Goal: Task Accomplishment & Management: Manage account settings

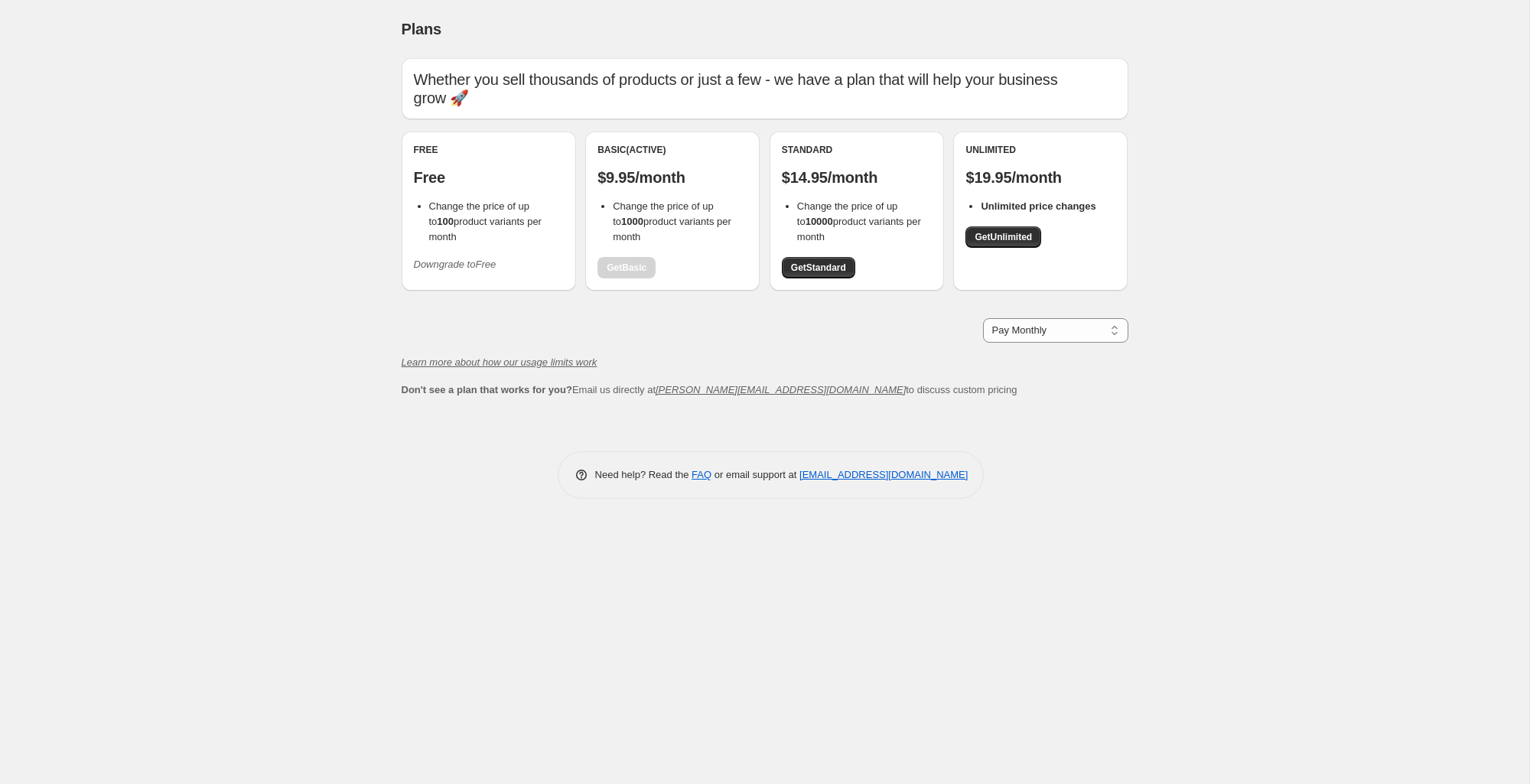
click at [477, 264] on icon "Downgrade to Free" at bounding box center [455, 264] width 83 height 12
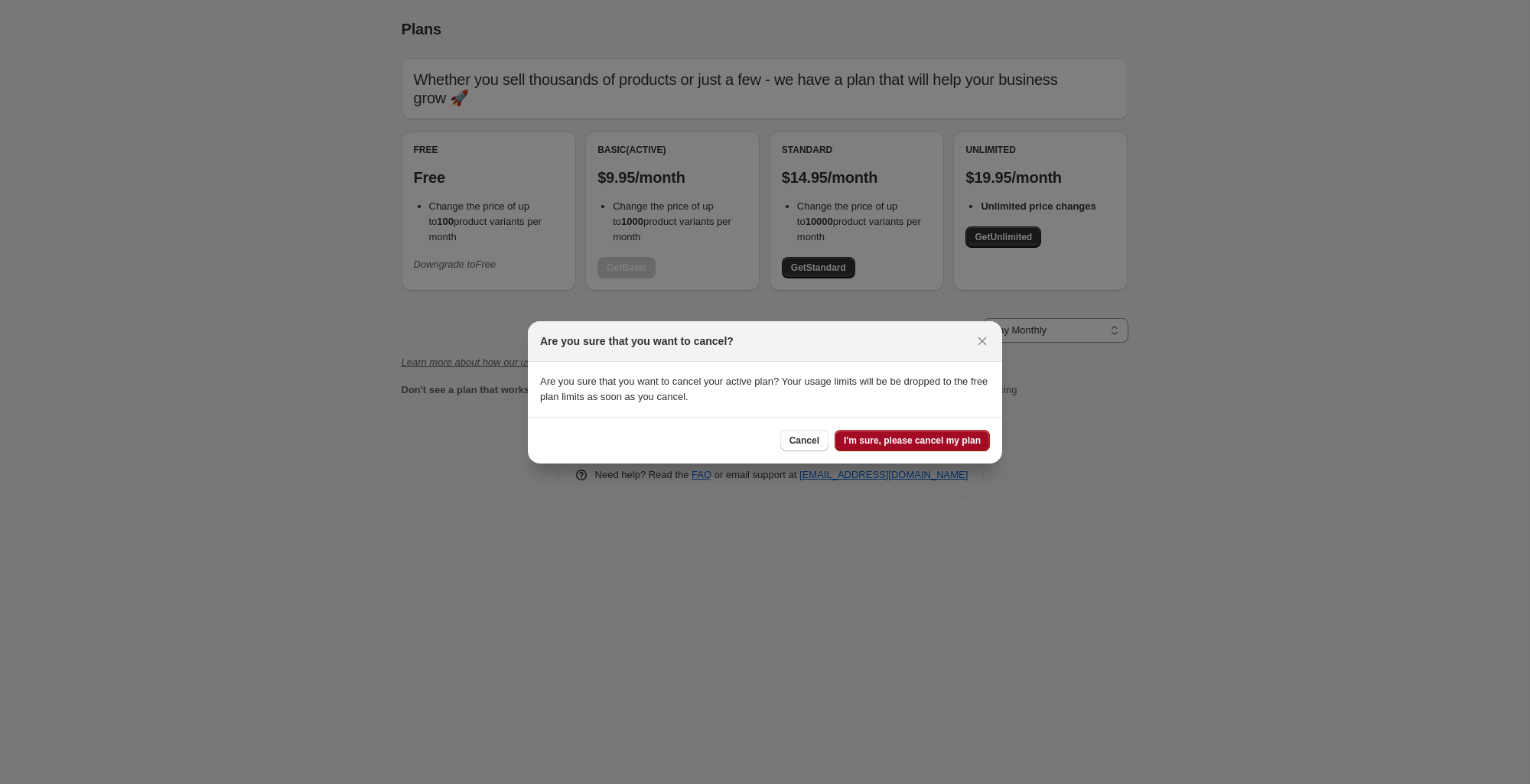
click at [868, 434] on button "I'm sure, please cancel my plan" at bounding box center [912, 441] width 155 height 22
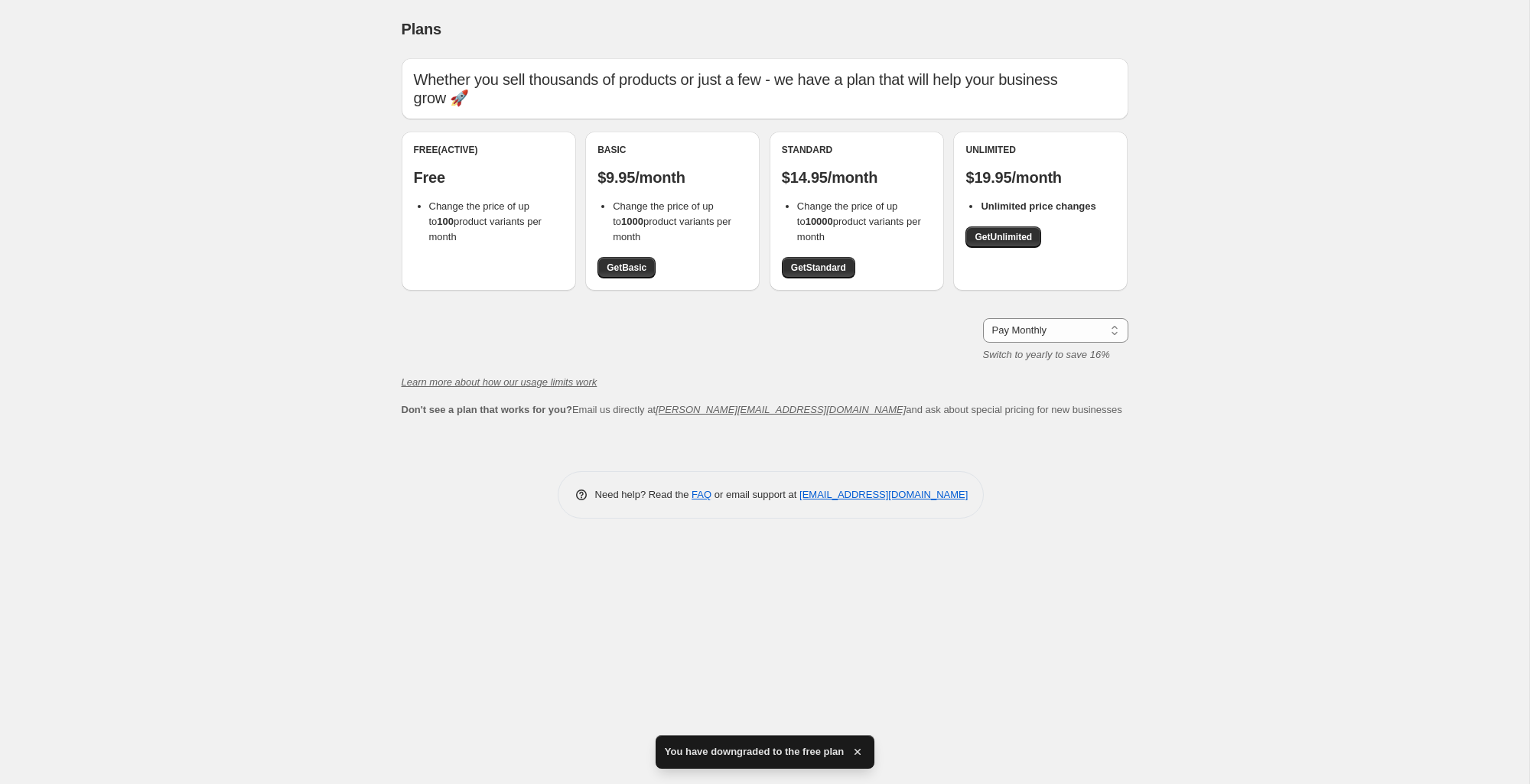
click at [385, 299] on div "Plans. This page is ready Plans Whether you sell thousands of products or just …" at bounding box center [765, 271] width 763 height 542
